Goal: Download file/media

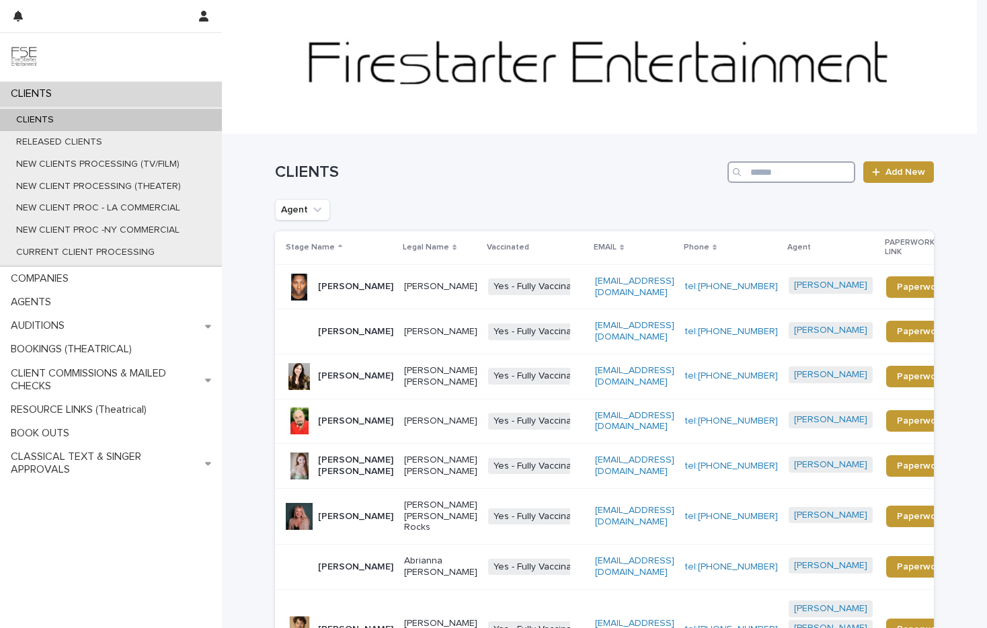
click at [780, 170] on input "Search" at bounding box center [791, 172] width 128 height 22
type input "******"
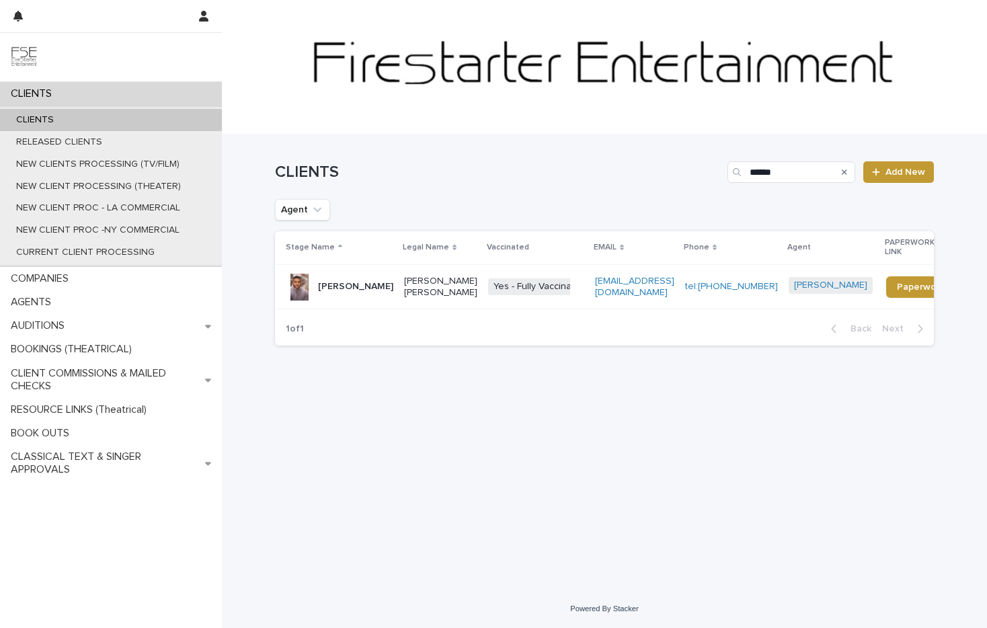
click at [331, 284] on p "[PERSON_NAME]" at bounding box center [355, 286] width 75 height 11
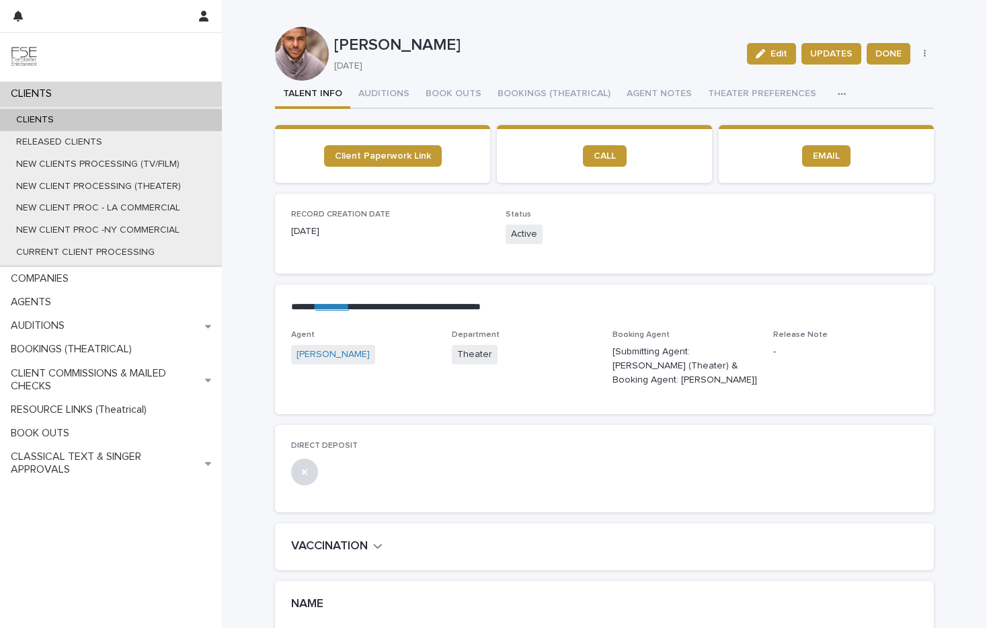
click at [837, 91] on icon "button" at bounding box center [841, 93] width 8 height 9
click at [703, 122] on button "LINKS (REELS, RESUME & BREAKDOWN PROFILES)" at bounding box center [727, 129] width 226 height 20
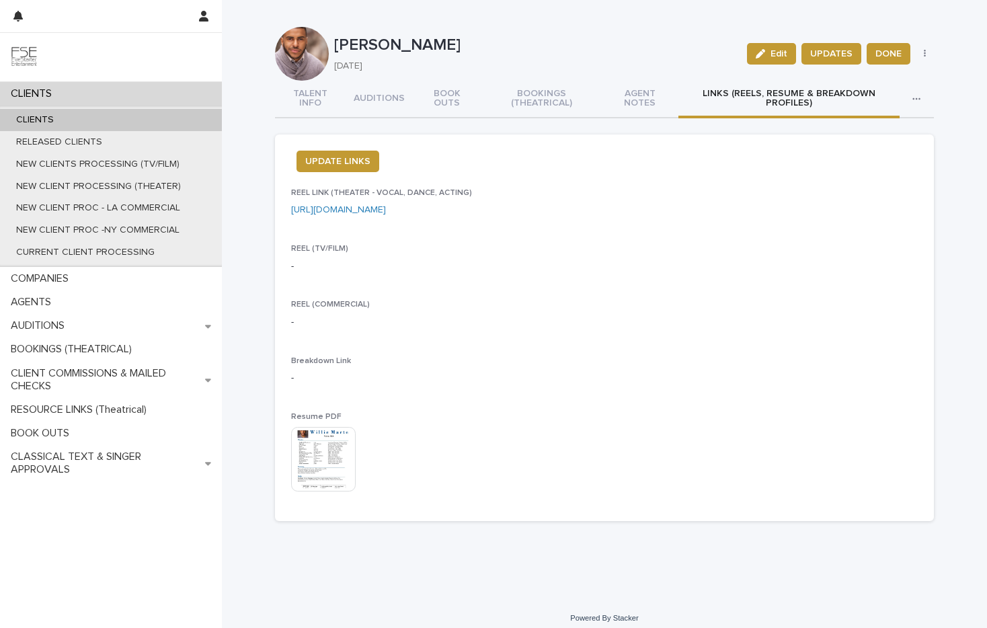
click at [325, 459] on img at bounding box center [323, 459] width 65 height 65
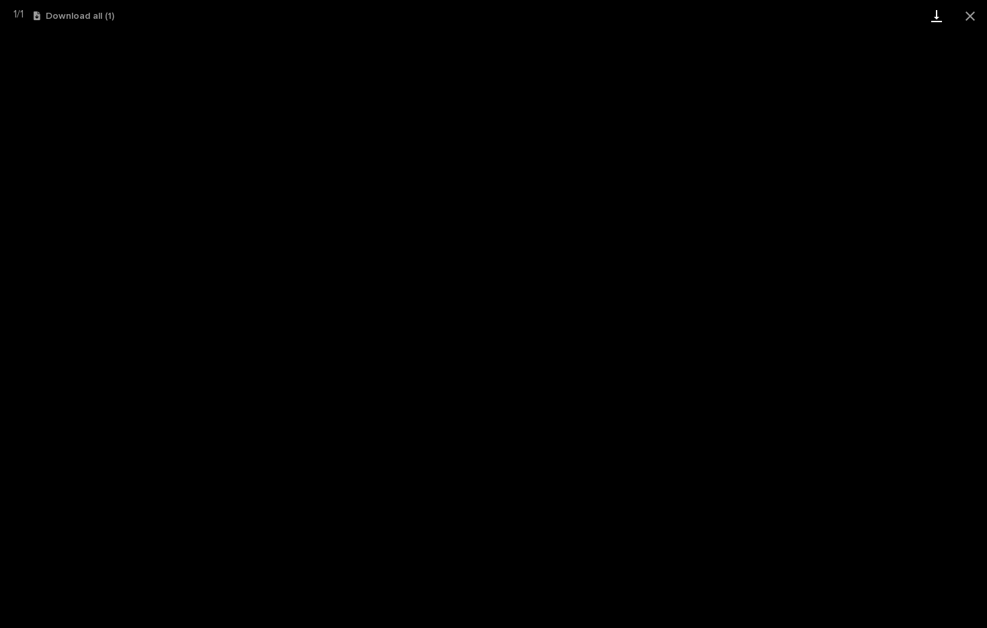
click at [935, 19] on link "Download" at bounding box center [936, 16] width 34 height 32
